Goal: Information Seeking & Learning: Learn about a topic

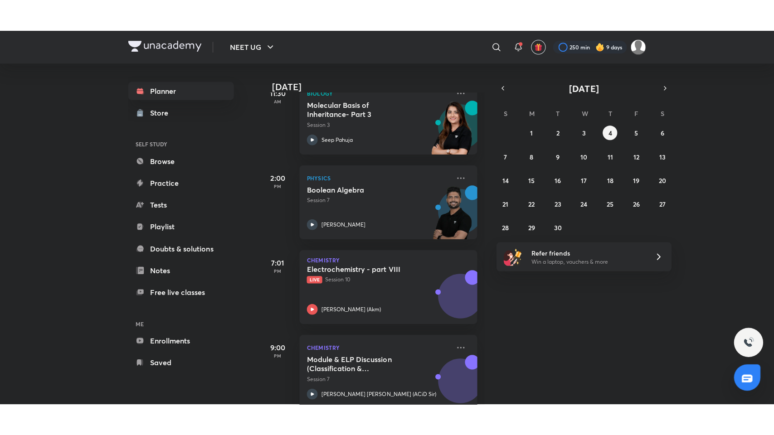
scroll to position [252, 0]
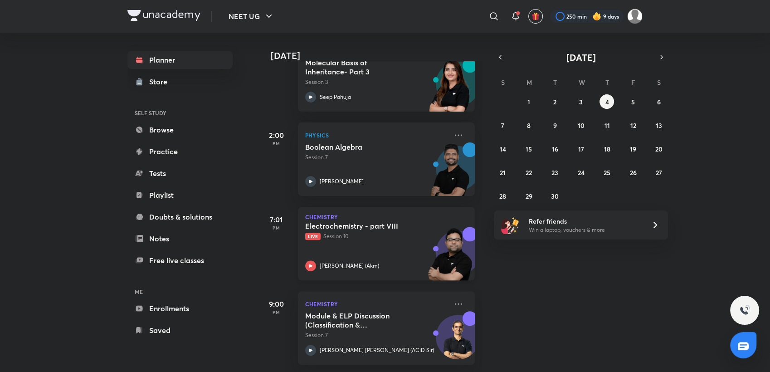
click at [384, 250] on div "Electrochemistry - part VIII Live Session 10 [PERSON_NAME] ([GEOGRAPHIC_DATA])" at bounding box center [376, 246] width 142 height 50
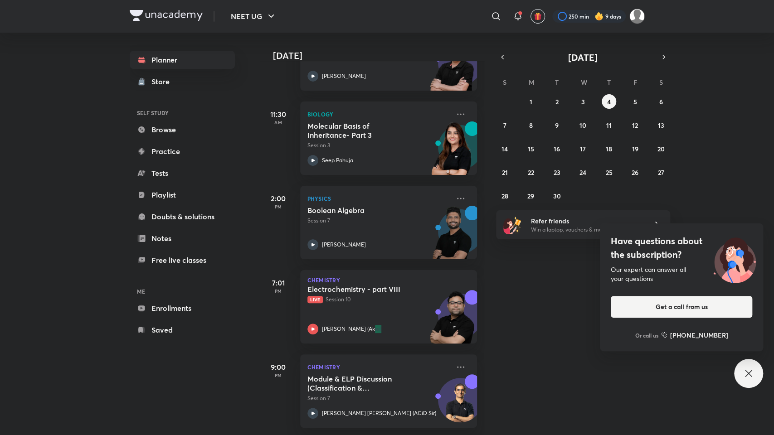
scroll to position [189, 0]
